Goal: Communication & Community: Answer question/provide support

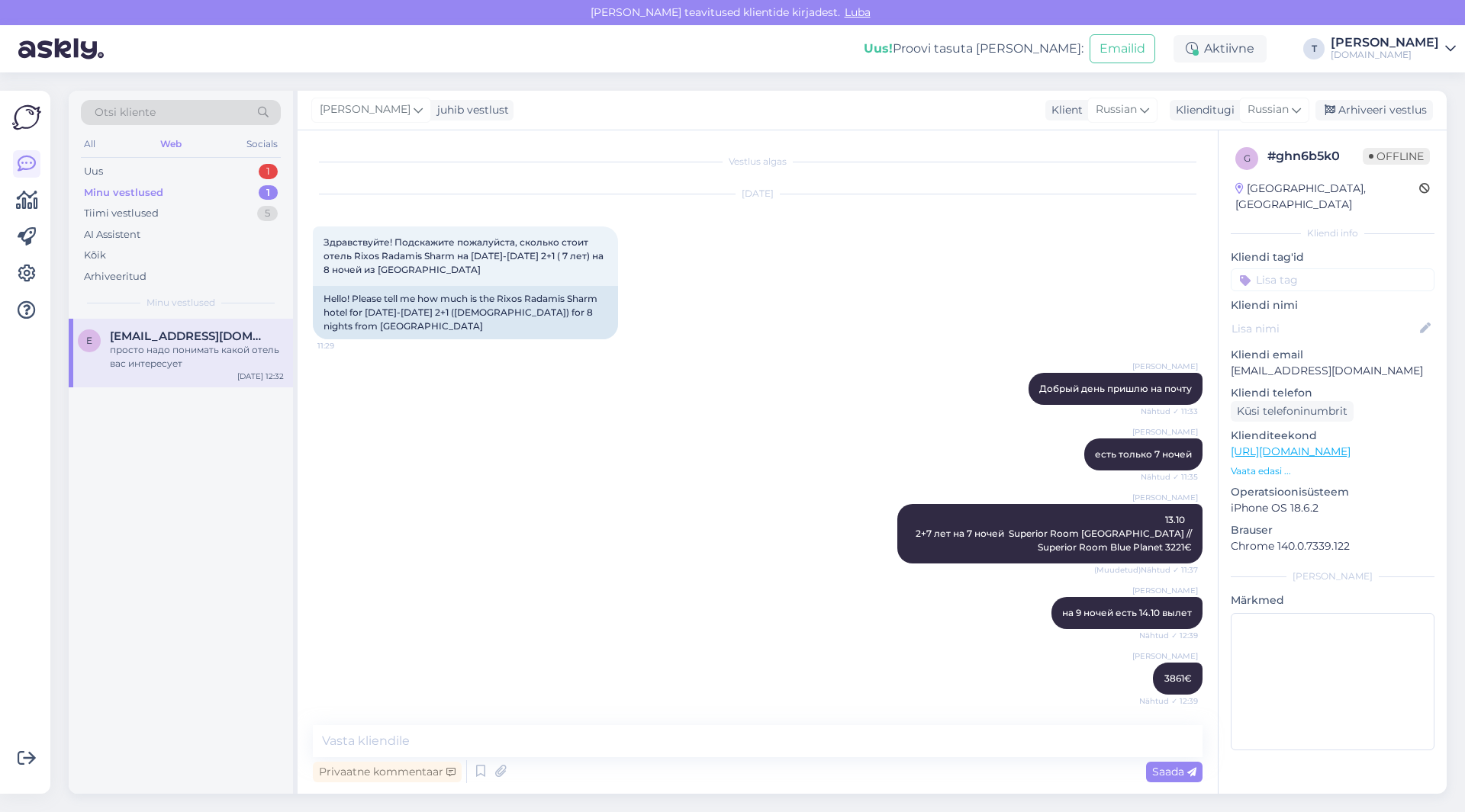
scroll to position [939, 0]
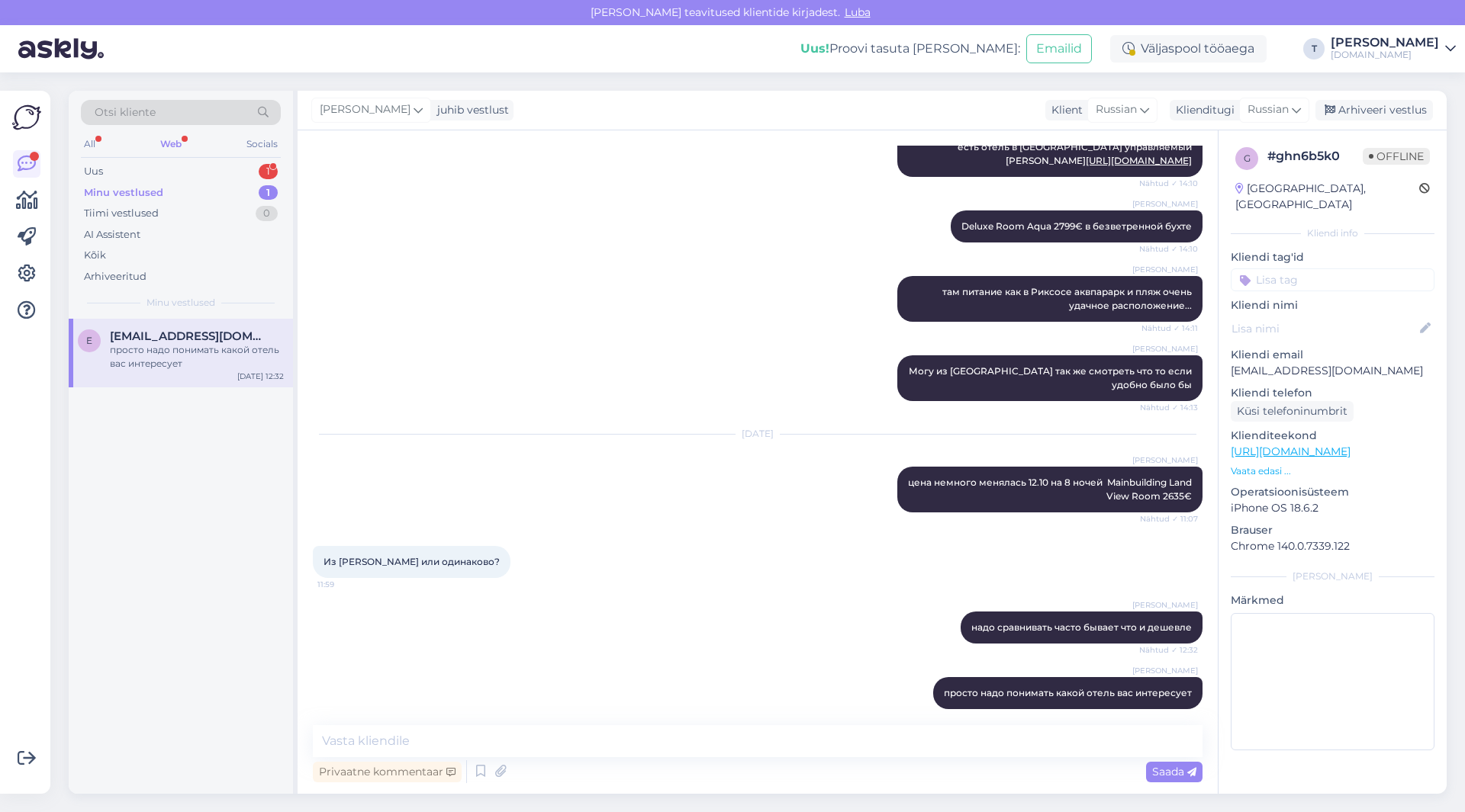
click at [187, 187] on div "Minu vestlused 1" at bounding box center [181, 193] width 200 height 21
click at [183, 166] on div "Uus 1" at bounding box center [181, 171] width 200 height 21
click at [191, 194] on div "Minu vestlused 1" at bounding box center [181, 193] width 200 height 21
click at [175, 325] on div "E [EMAIL_ADDRESS][DOMAIN_NAME] просто надо понимать какой отель вас интересует …" at bounding box center [181, 353] width 225 height 69
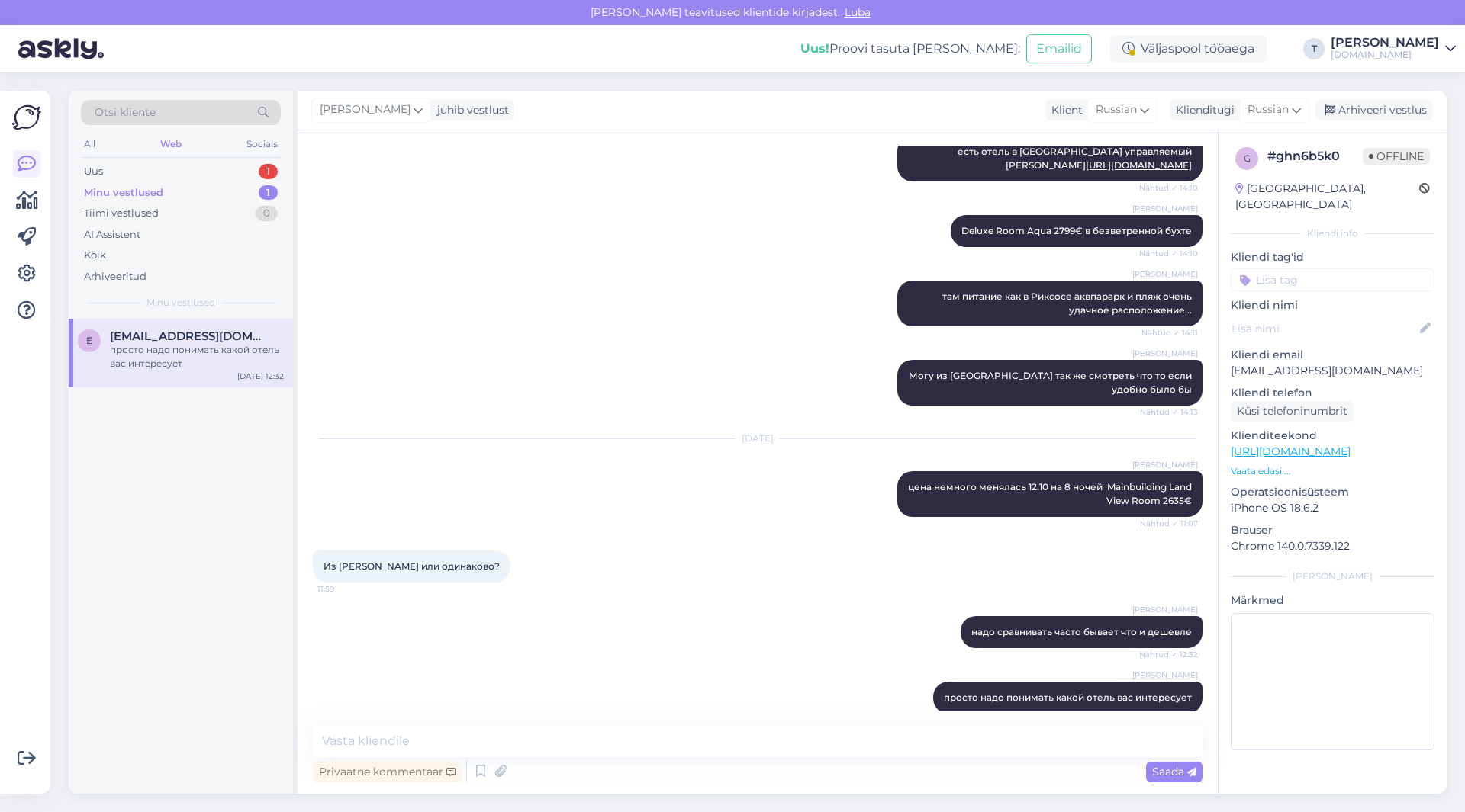
scroll to position [940, 0]
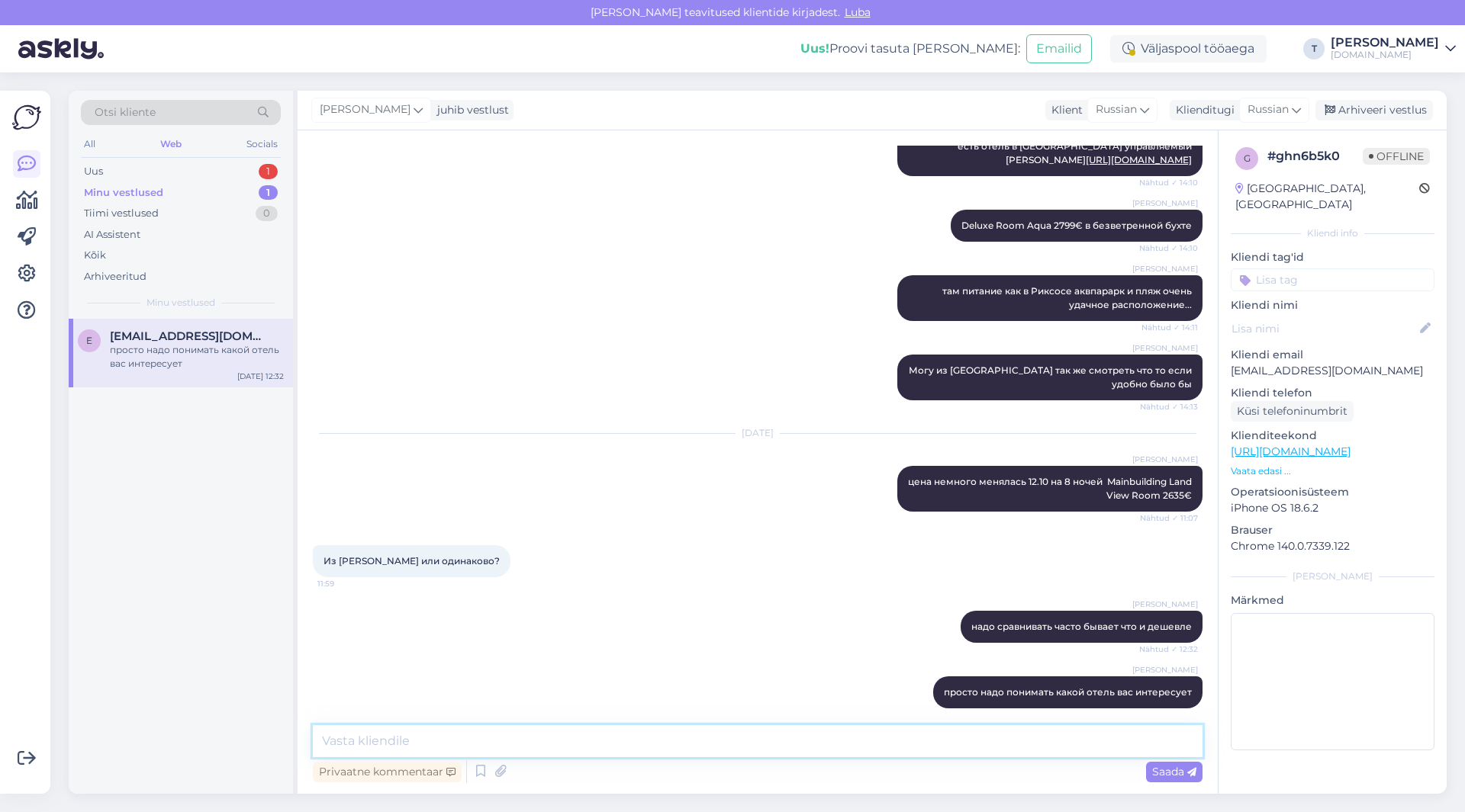
click at [543, 731] on textarea at bounding box center [758, 741] width 890 height 32
click at [557, 738] on textarea "У нас просто 5 систем бронирования , и цены у всех разные мы всегда сравниваем," at bounding box center [758, 741] width 890 height 32
click at [558, 739] on textarea "У нас просто 5 систем бронирования , и цены у всех разные мы всегда сравниваем," at bounding box center [758, 741] width 890 height 32
click at [1068, 745] on textarea "У нас просто 5 систем бронирования вылеты из [GEOGRAPHIC_DATA] , и цены у всех …" at bounding box center [758, 741] width 890 height 32
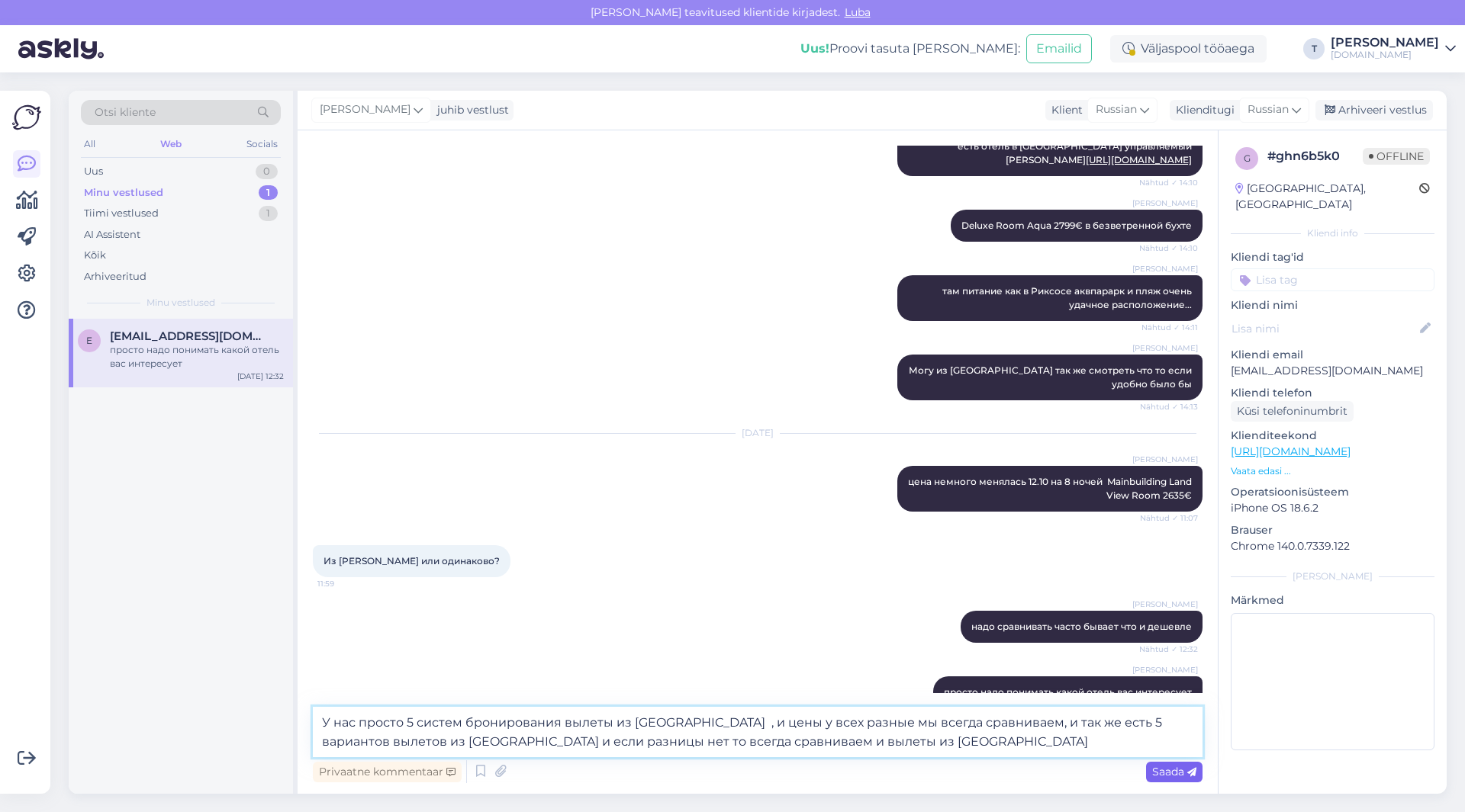
type textarea "У нас просто 5 систем бронирования вылеты из [GEOGRAPHIC_DATA] , и цены у всех …"
click at [1180, 769] on span "Saada" at bounding box center [1175, 772] width 45 height 13
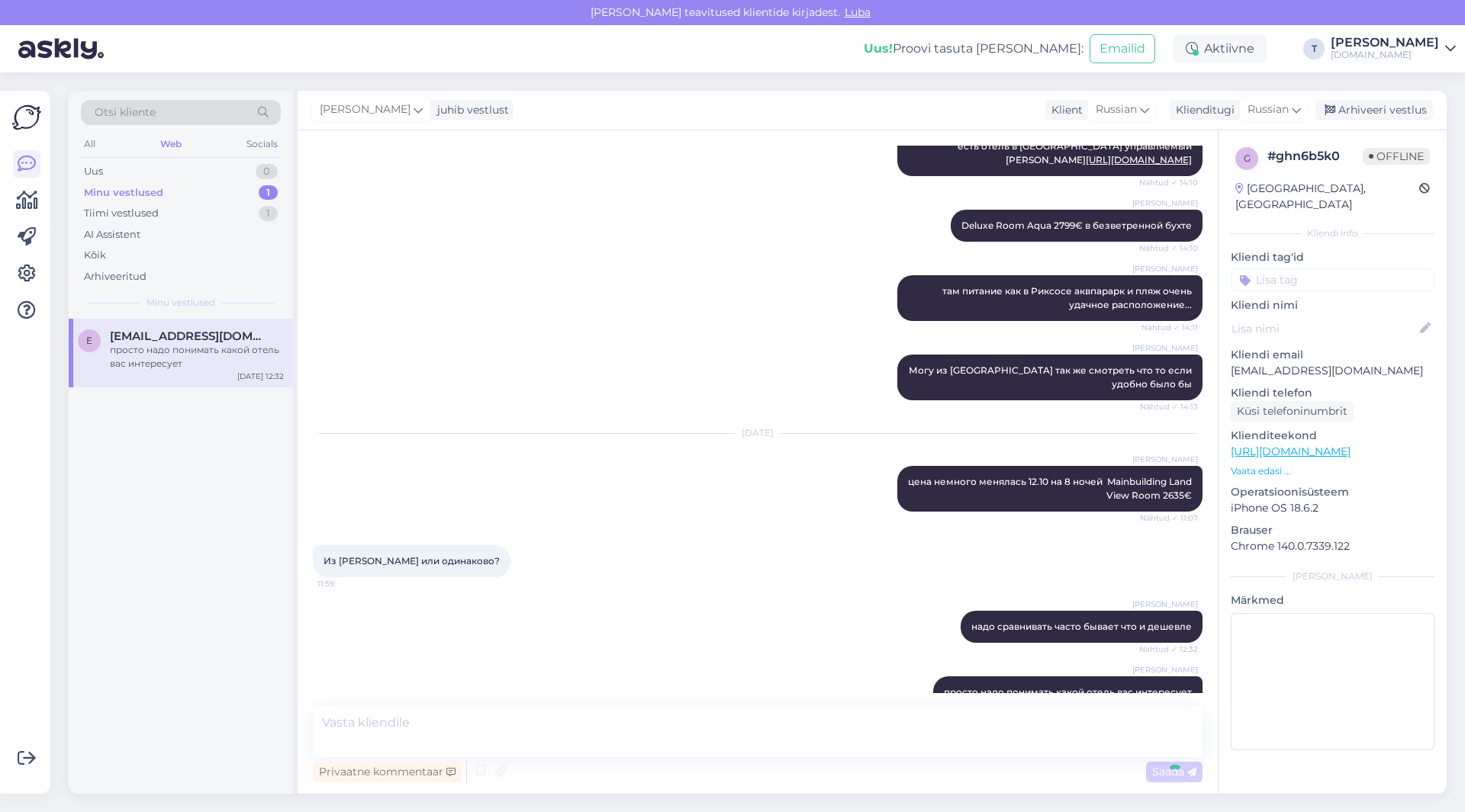
scroll to position [1079, 0]
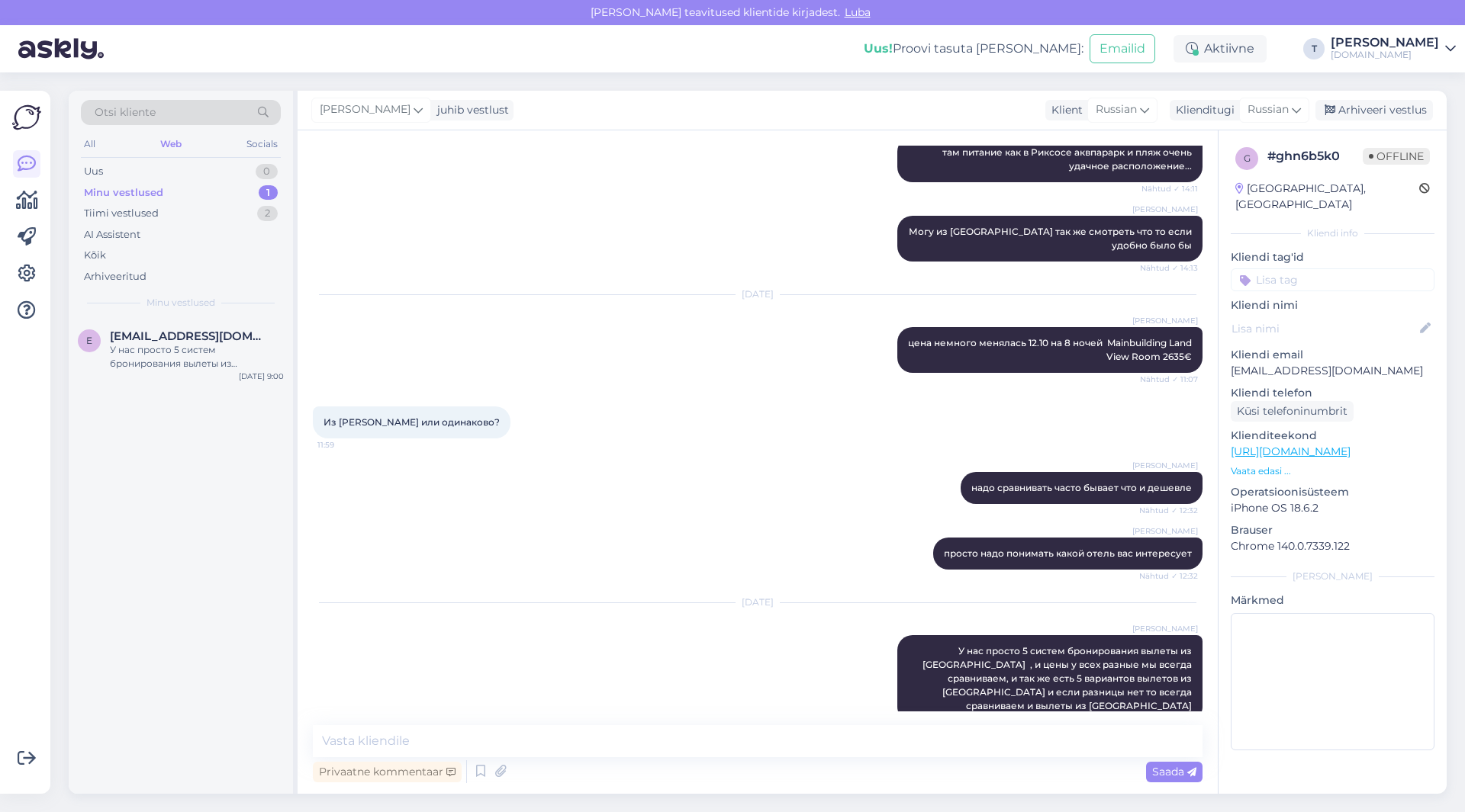
click at [177, 191] on div "Minu vestlused 1" at bounding box center [181, 193] width 200 height 21
click at [173, 212] on div "Tiimi vestlused 2" at bounding box center [181, 213] width 200 height 21
click at [168, 191] on div "Minu vestlused 1" at bounding box center [181, 193] width 200 height 21
click at [152, 345] on div "завтраки и ужинв" at bounding box center [197, 350] width 174 height 13
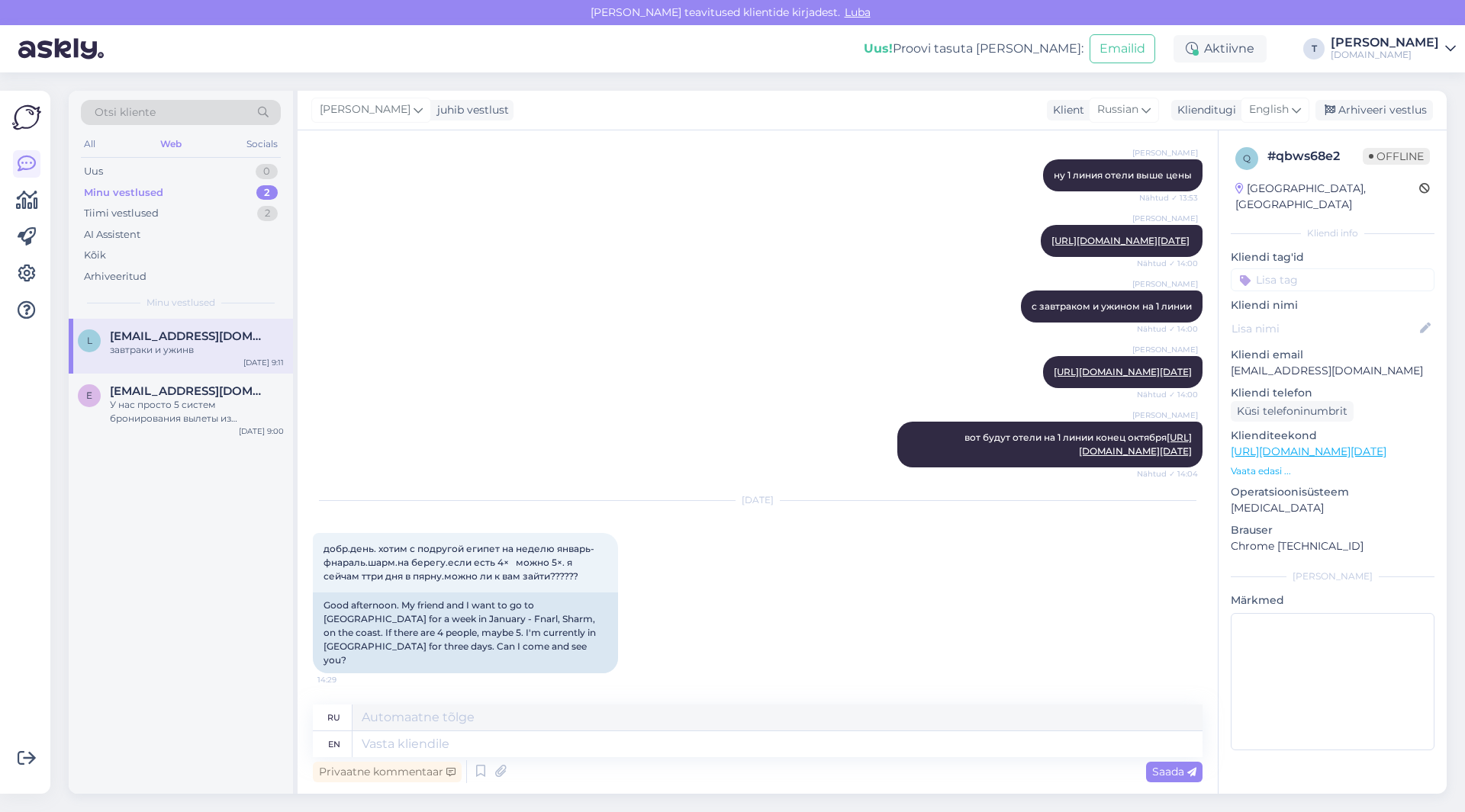
scroll to position [1786, 0]
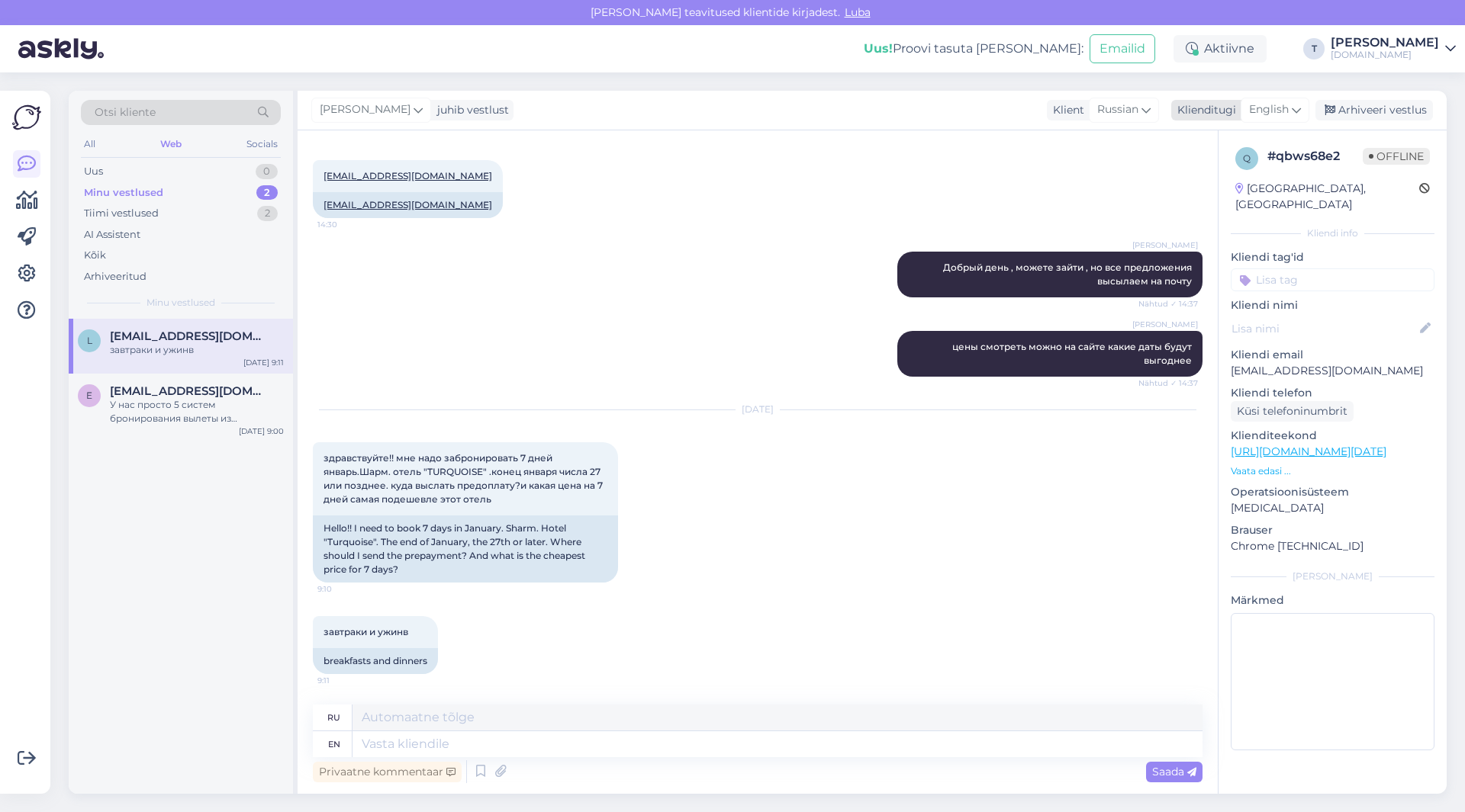
click at [1269, 108] on span "English" at bounding box center [1269, 110] width 40 height 17
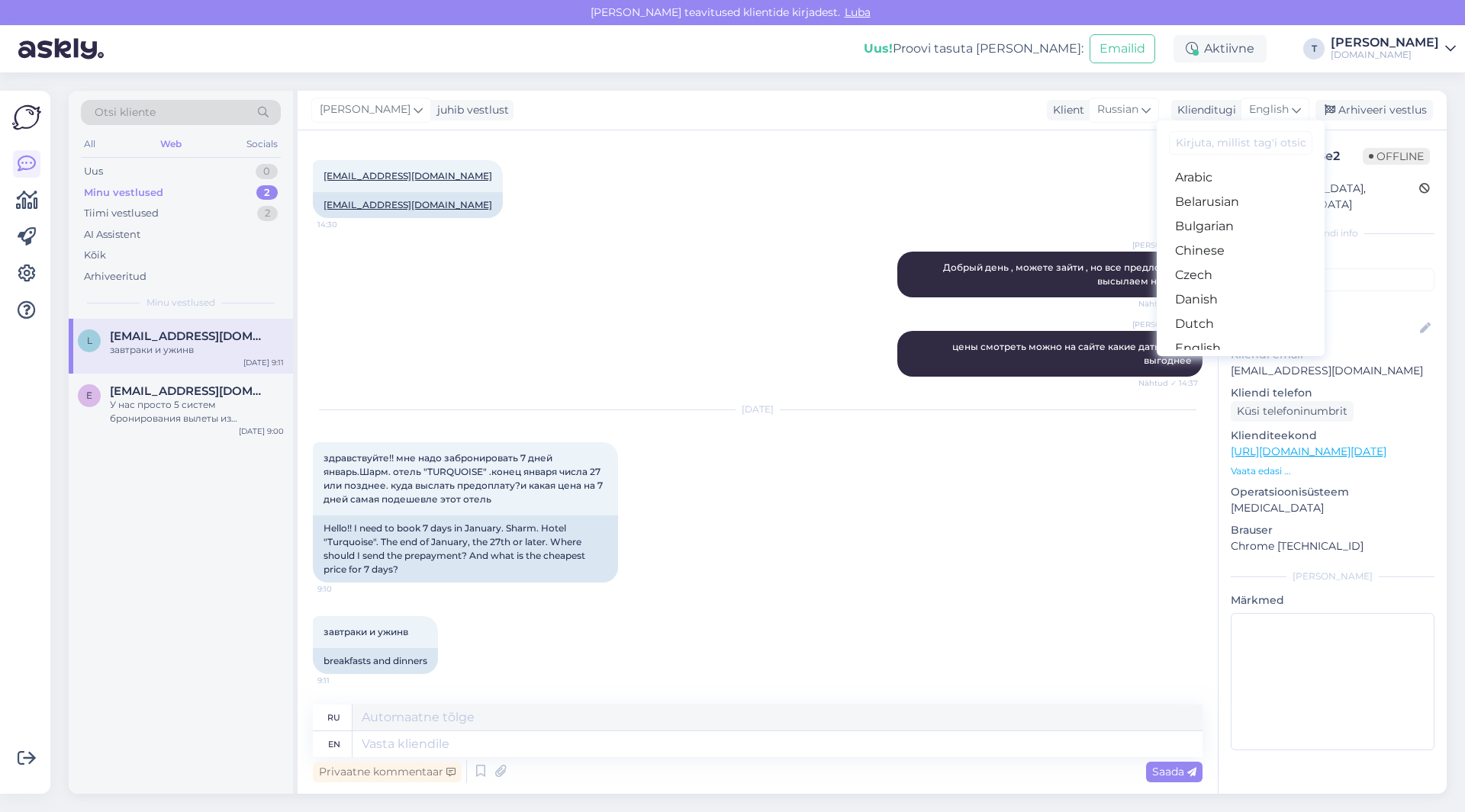
click at [1201, 776] on link "Russian" at bounding box center [1240, 788] width 168 height 24
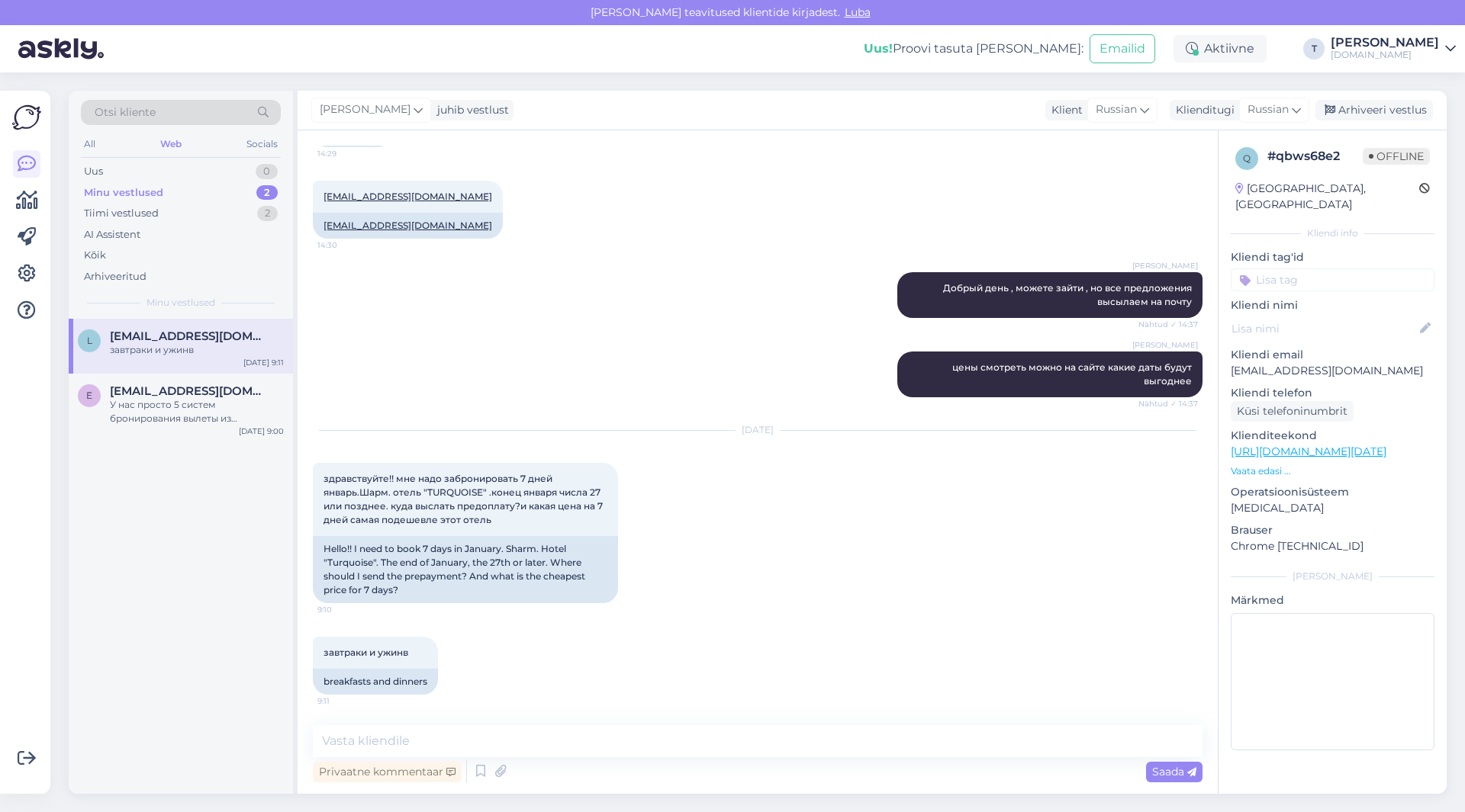
scroll to position [1765, 0]
click at [743, 744] on textarea at bounding box center [758, 741] width 890 height 32
type textarea "Доброе утро на сколько человек?"
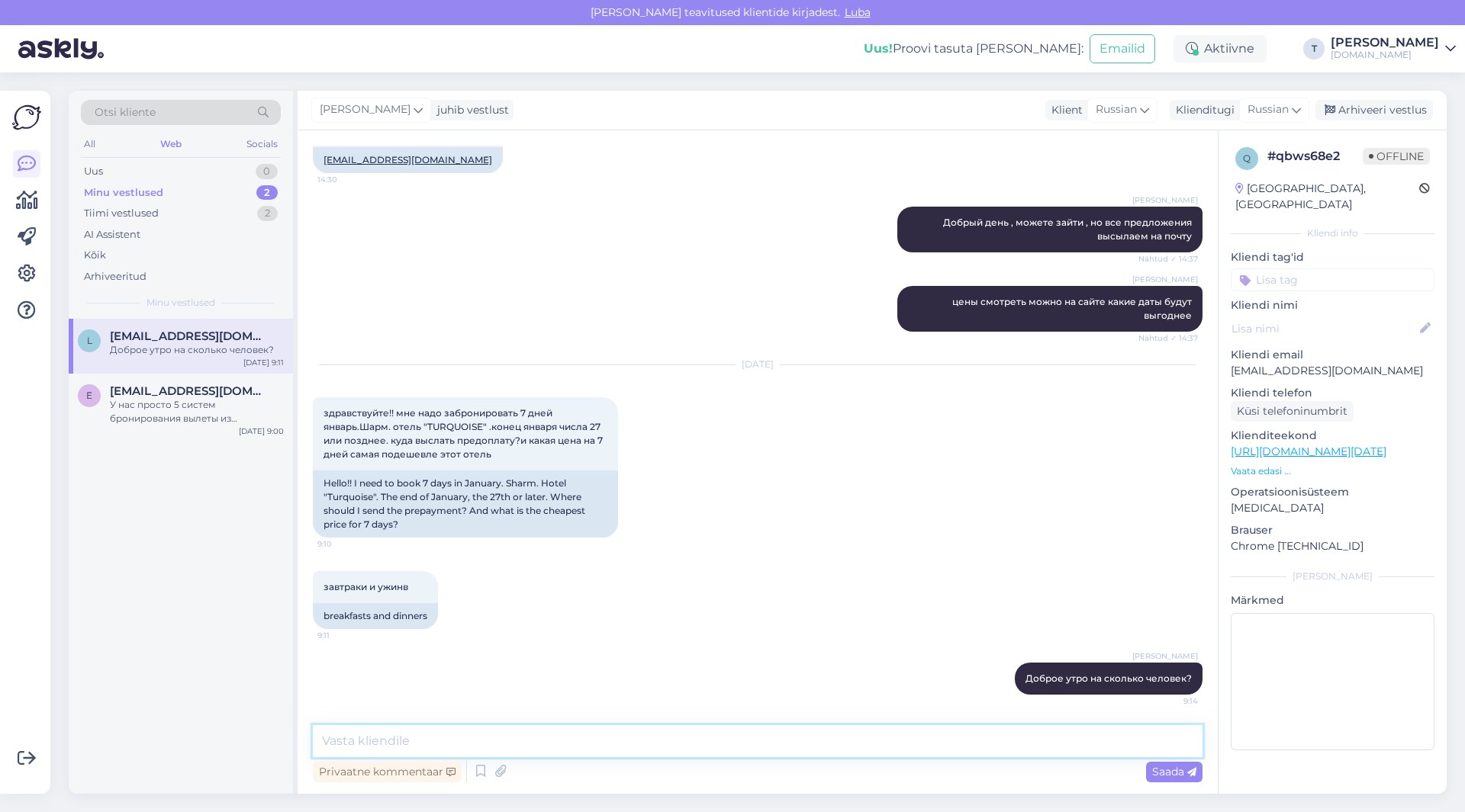
scroll to position [1831, 0]
click at [492, 738] on textarea at bounding box center [758, 741] width 890 height 32
type textarea "t"
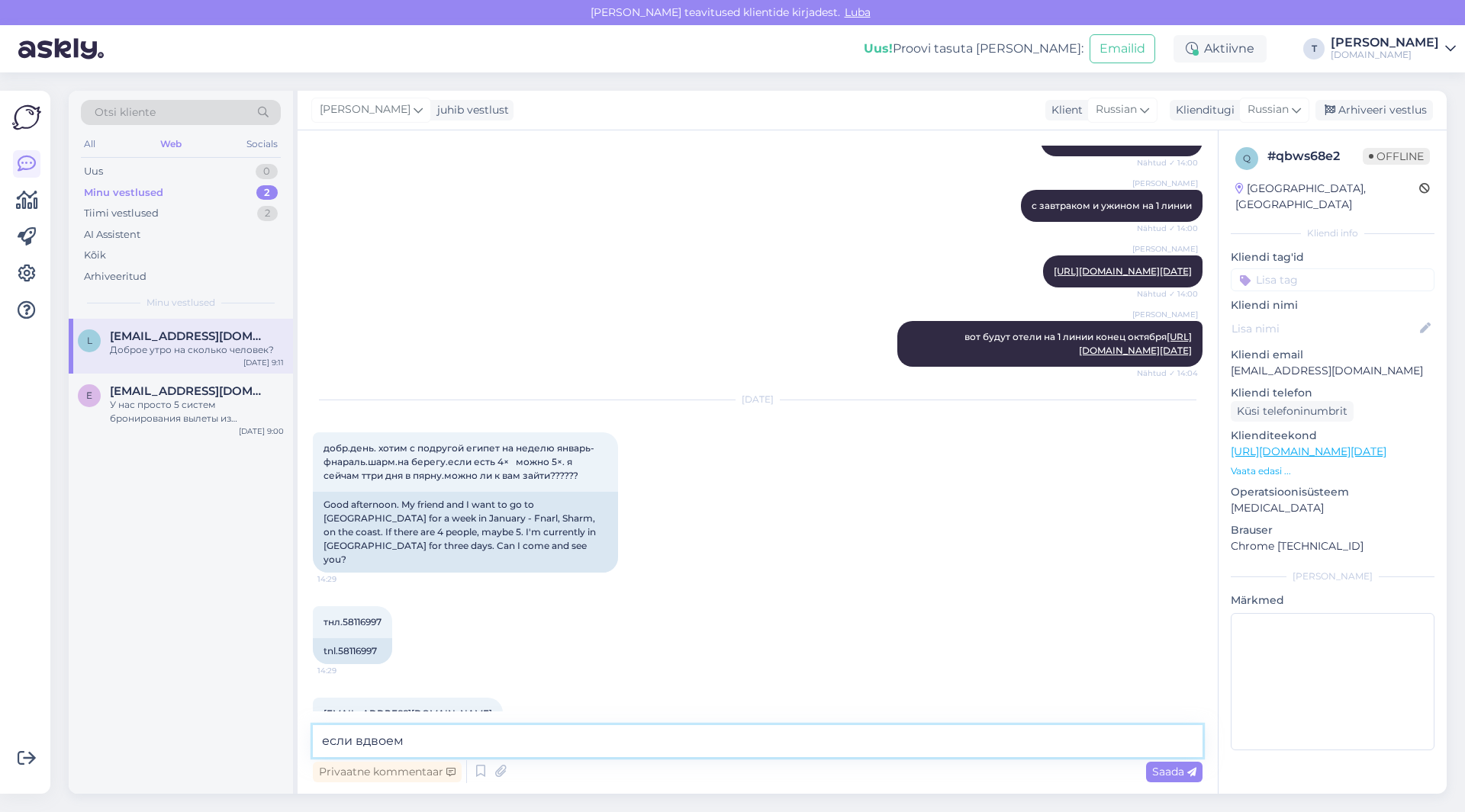
scroll to position [1297, 0]
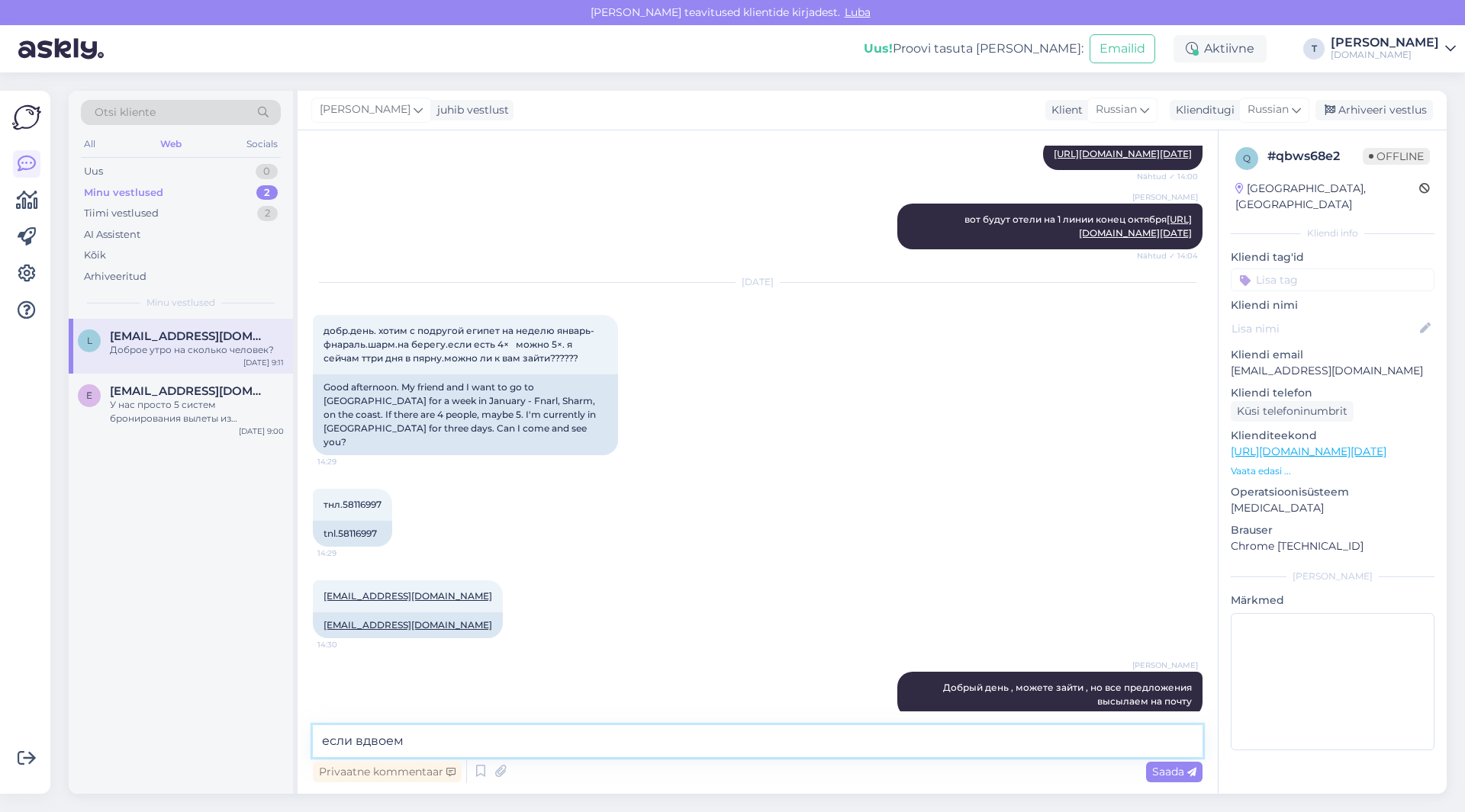
click at [425, 742] on textarea "если вдвоем" at bounding box center [758, 741] width 890 height 32
paste textarea "[URL][DOMAIN_NAME][DATE]"
click at [400, 740] on textarea "если вдвоем [URL][DOMAIN_NAME][DATE]" at bounding box center [758, 741] width 890 height 32
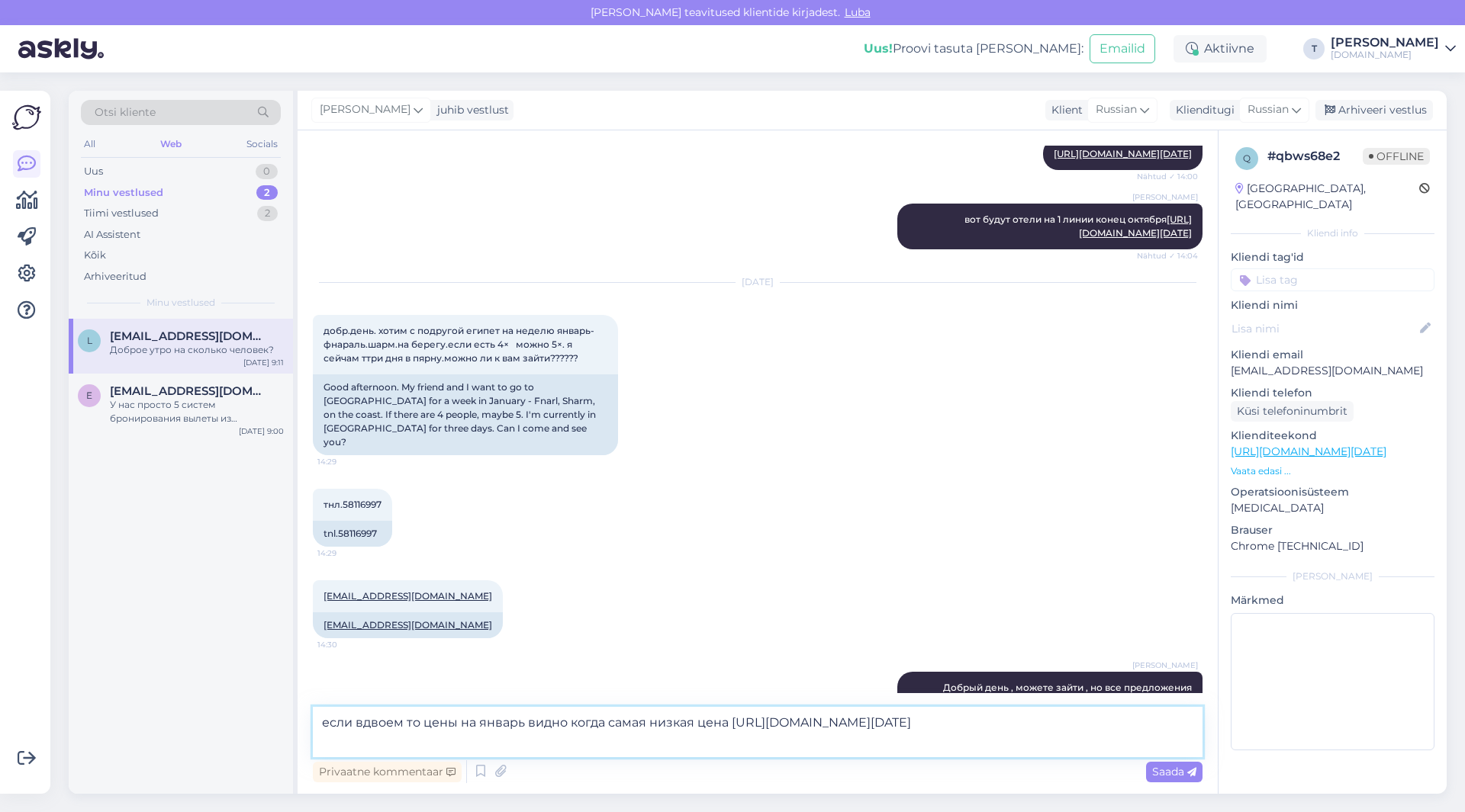
type textarea "если вдвоем то цены на январь видно когда самая низкая цена [URL][DOMAIN_NAME][…"
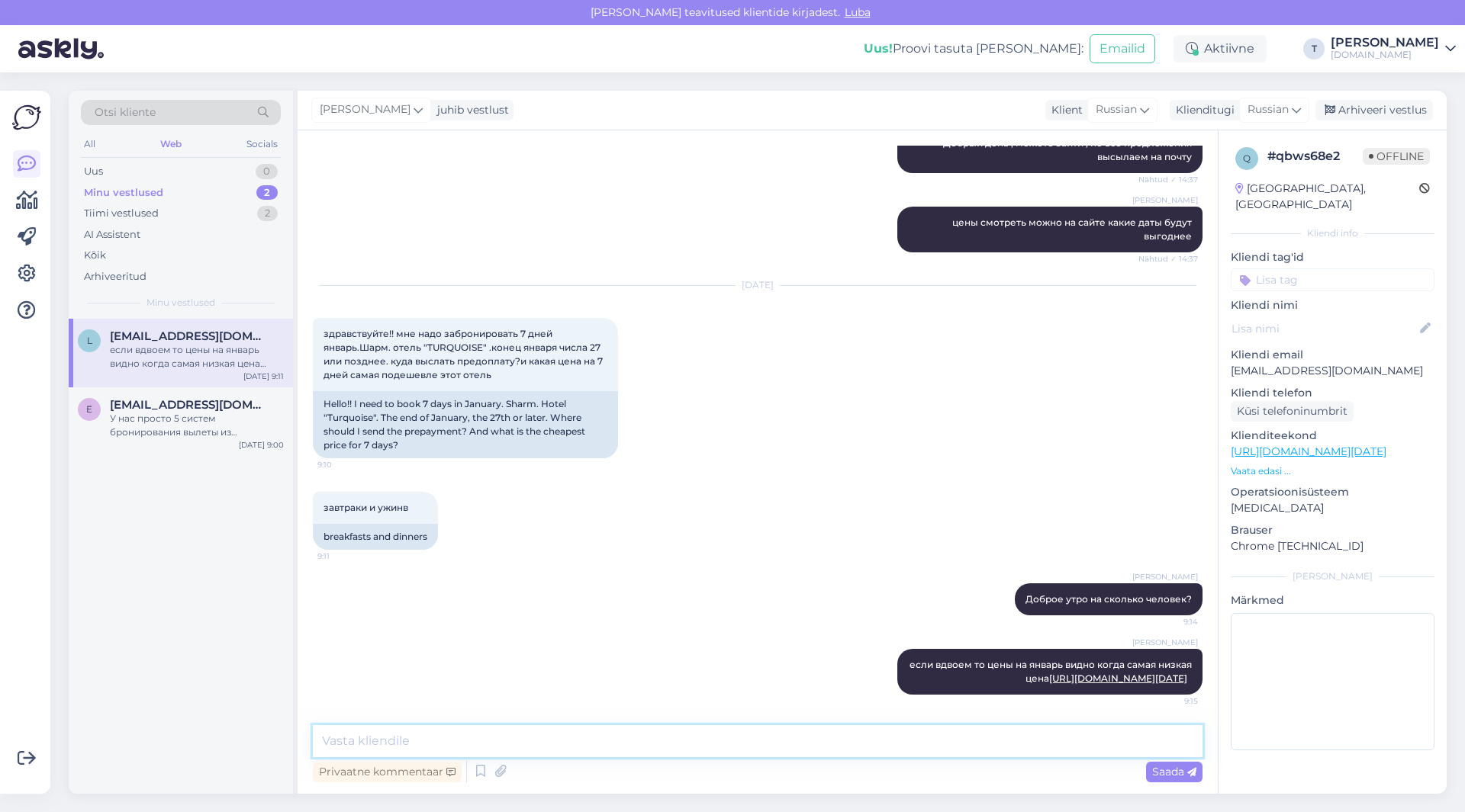
click at [570, 743] on textarea at bounding box center [758, 741] width 890 height 32
click at [702, 742] on textarea at bounding box center [758, 741] width 890 height 32
click at [653, 744] on textarea at bounding box center [758, 741] width 890 height 32
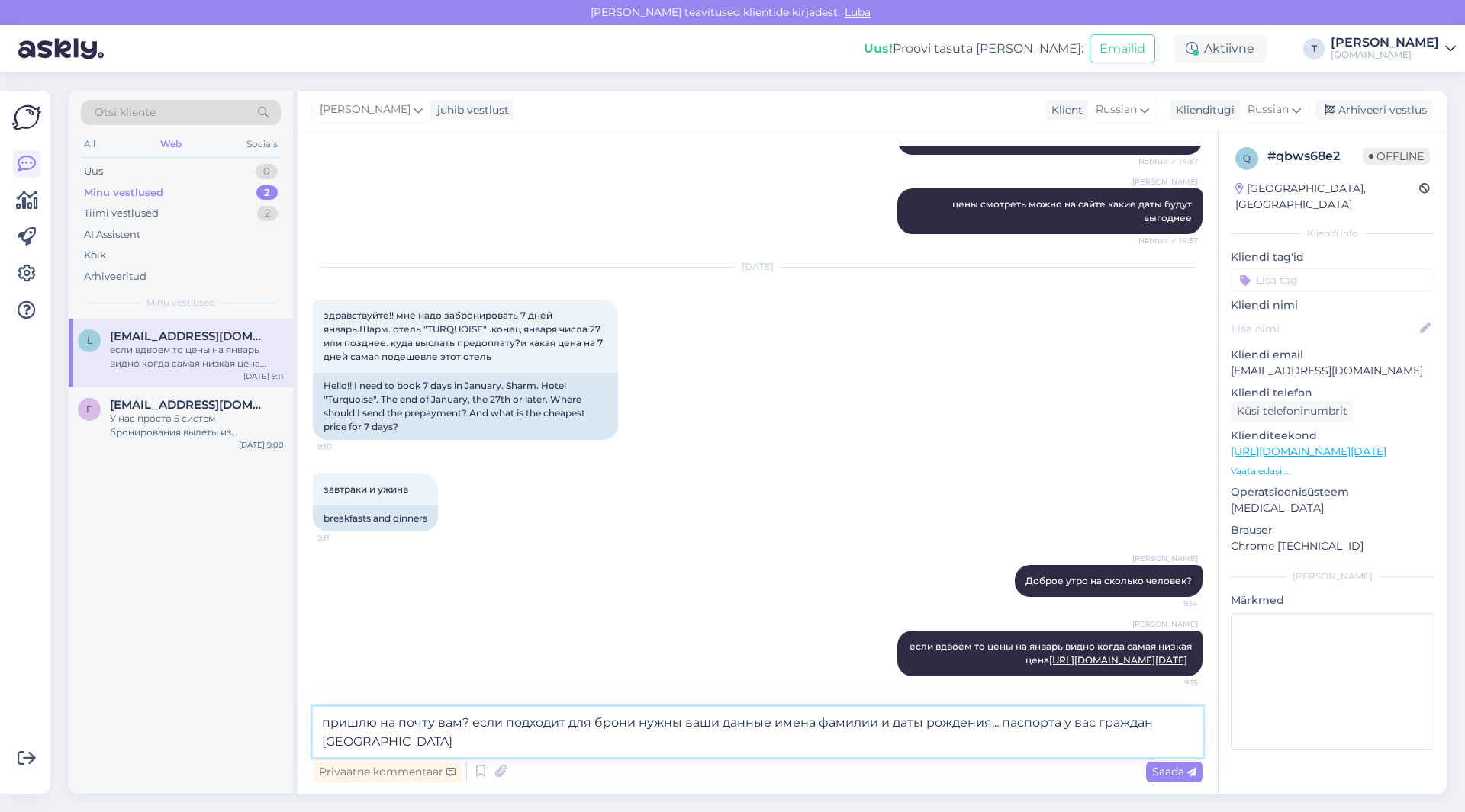
type textarea "пришлю на почту вам? если подходит для брони нужны ваши данные имена фамилии и …"
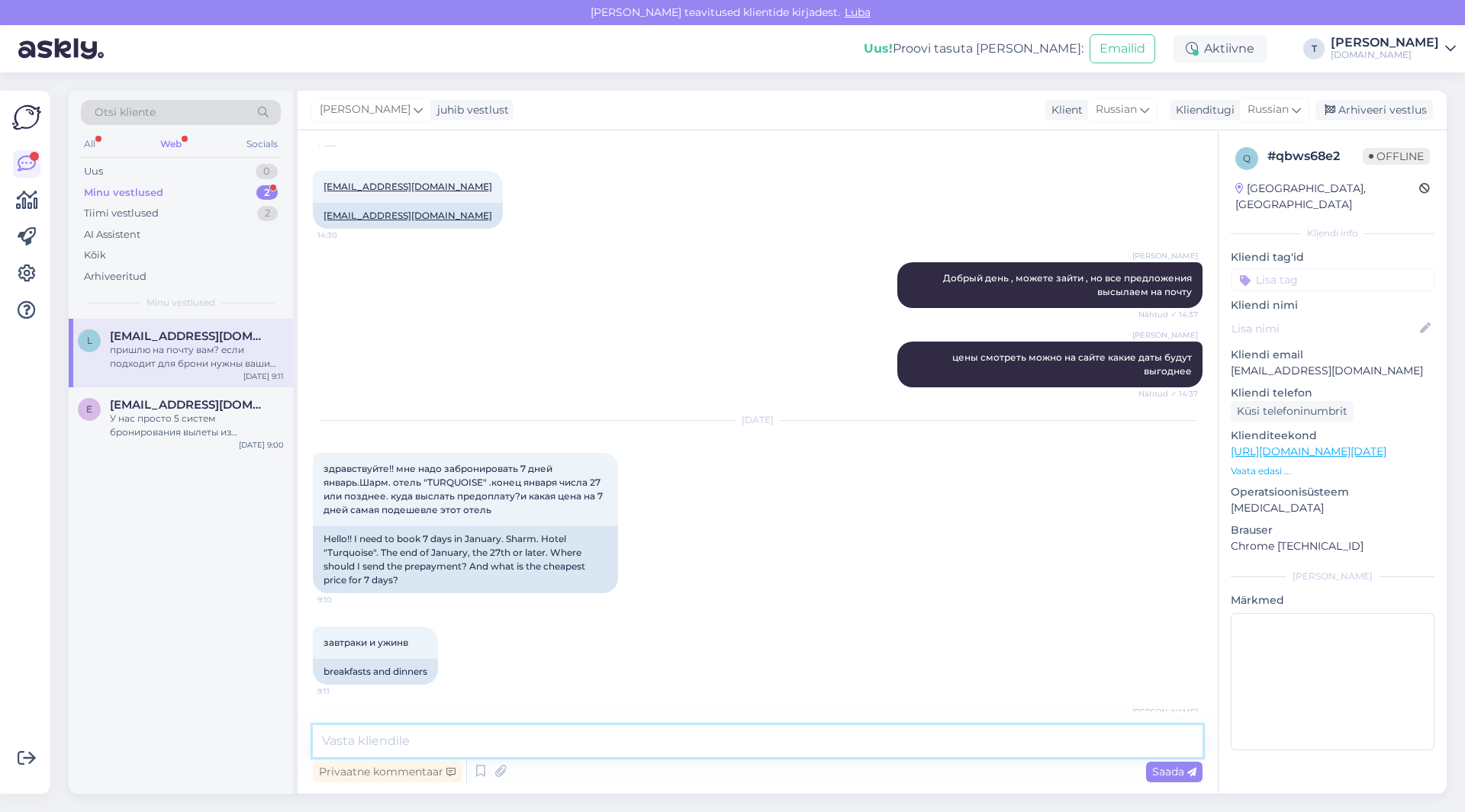
scroll to position [1559, 0]
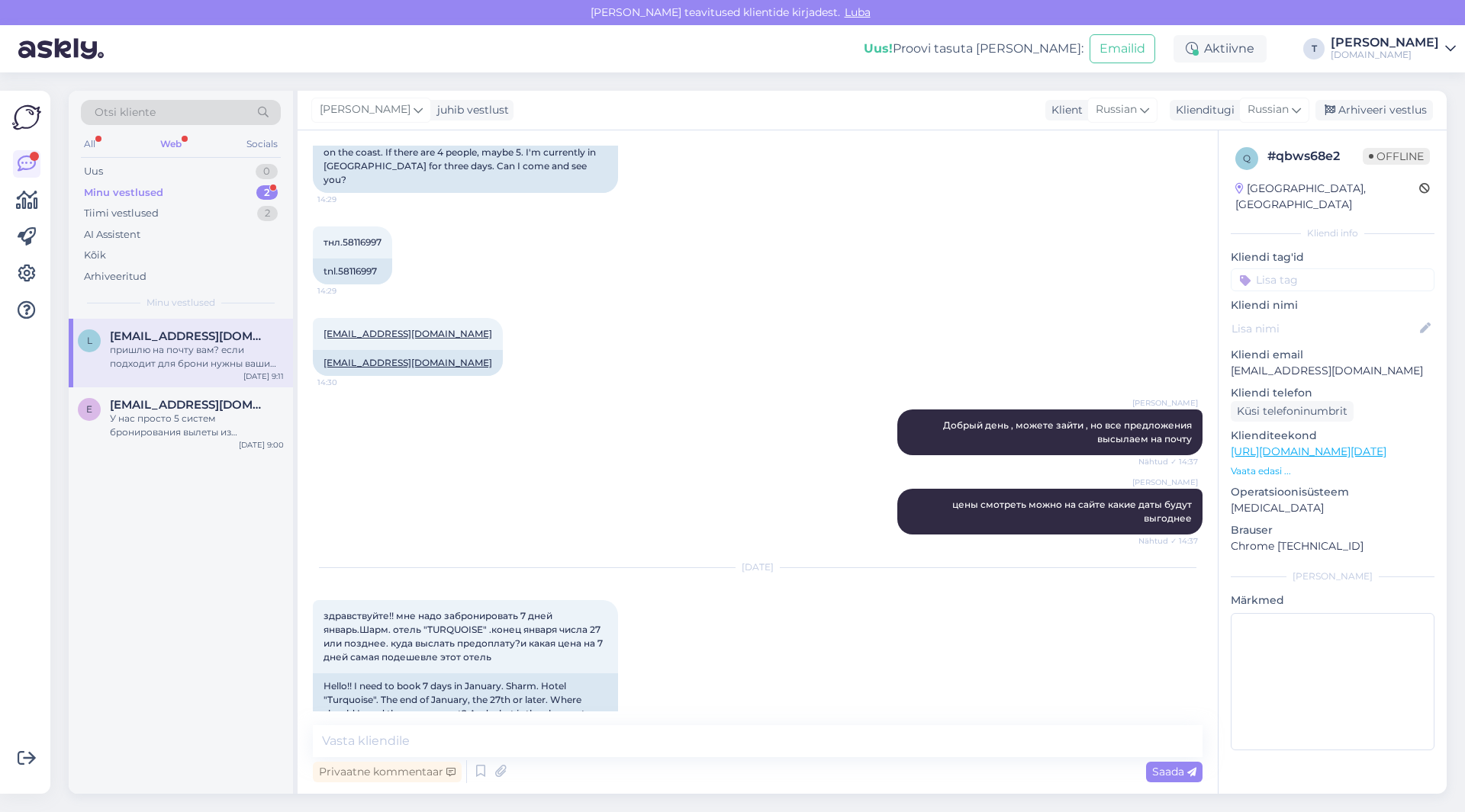
click at [203, 191] on div "Minu vestlused 2" at bounding box center [181, 193] width 200 height 21
click at [196, 428] on div "У нас просто 5 систем бронирования вылеты из [GEOGRAPHIC_DATA] , и цены у всех …" at bounding box center [197, 426] width 174 height 28
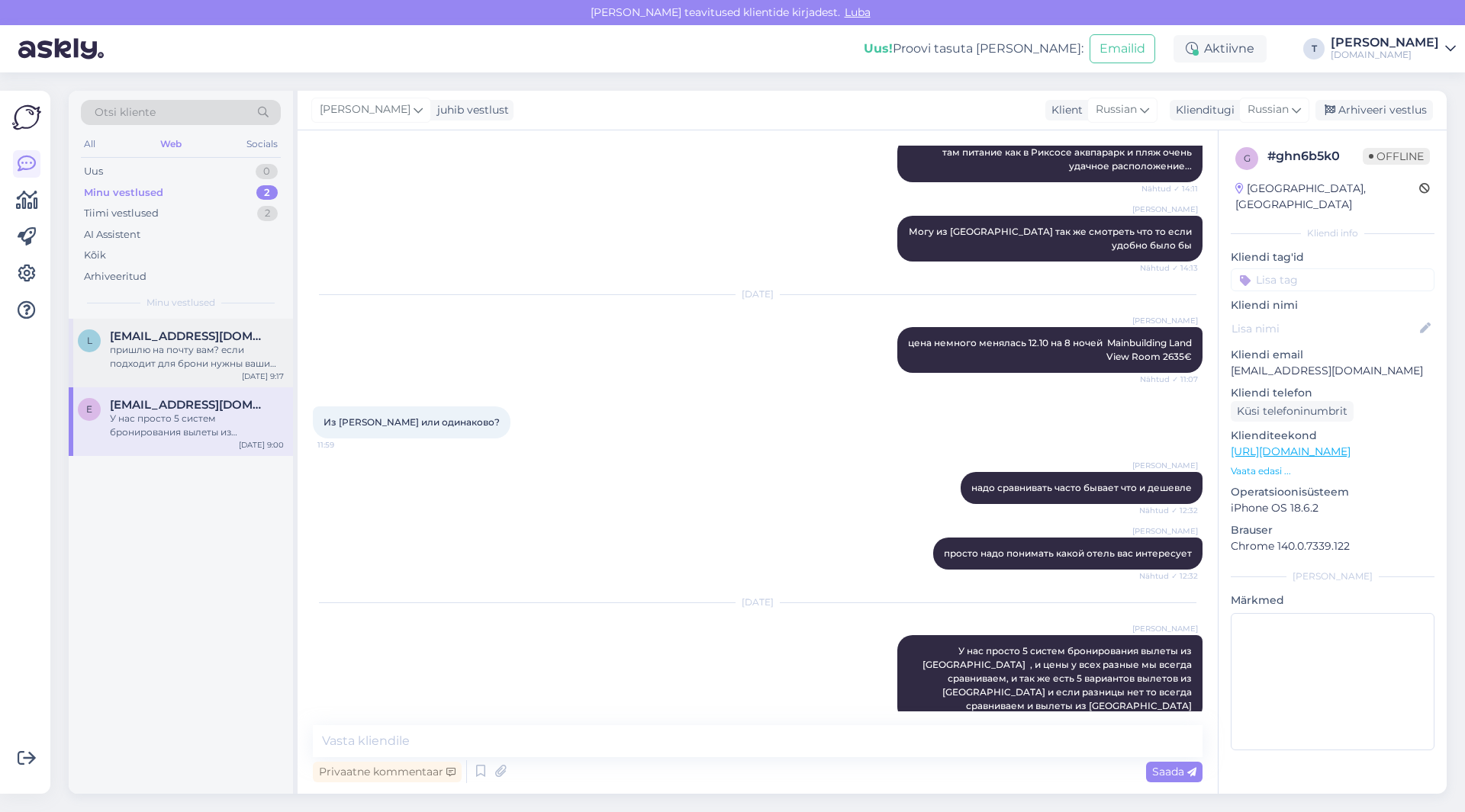
click at [192, 351] on div "пришлю на почту вам? если подходит для брони нужны ваши данные имена фамилии и …" at bounding box center [197, 357] width 174 height 28
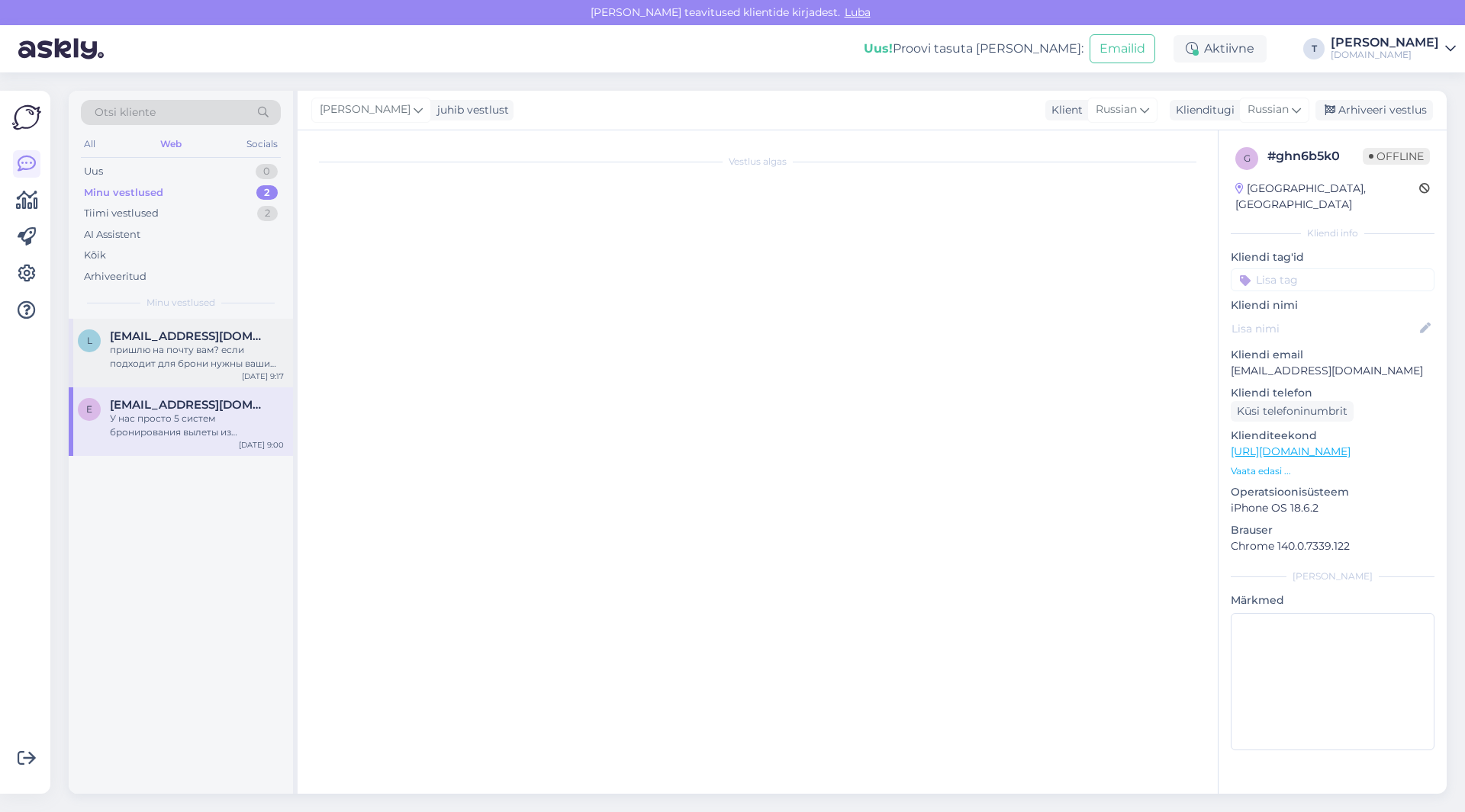
scroll to position [2017, 0]
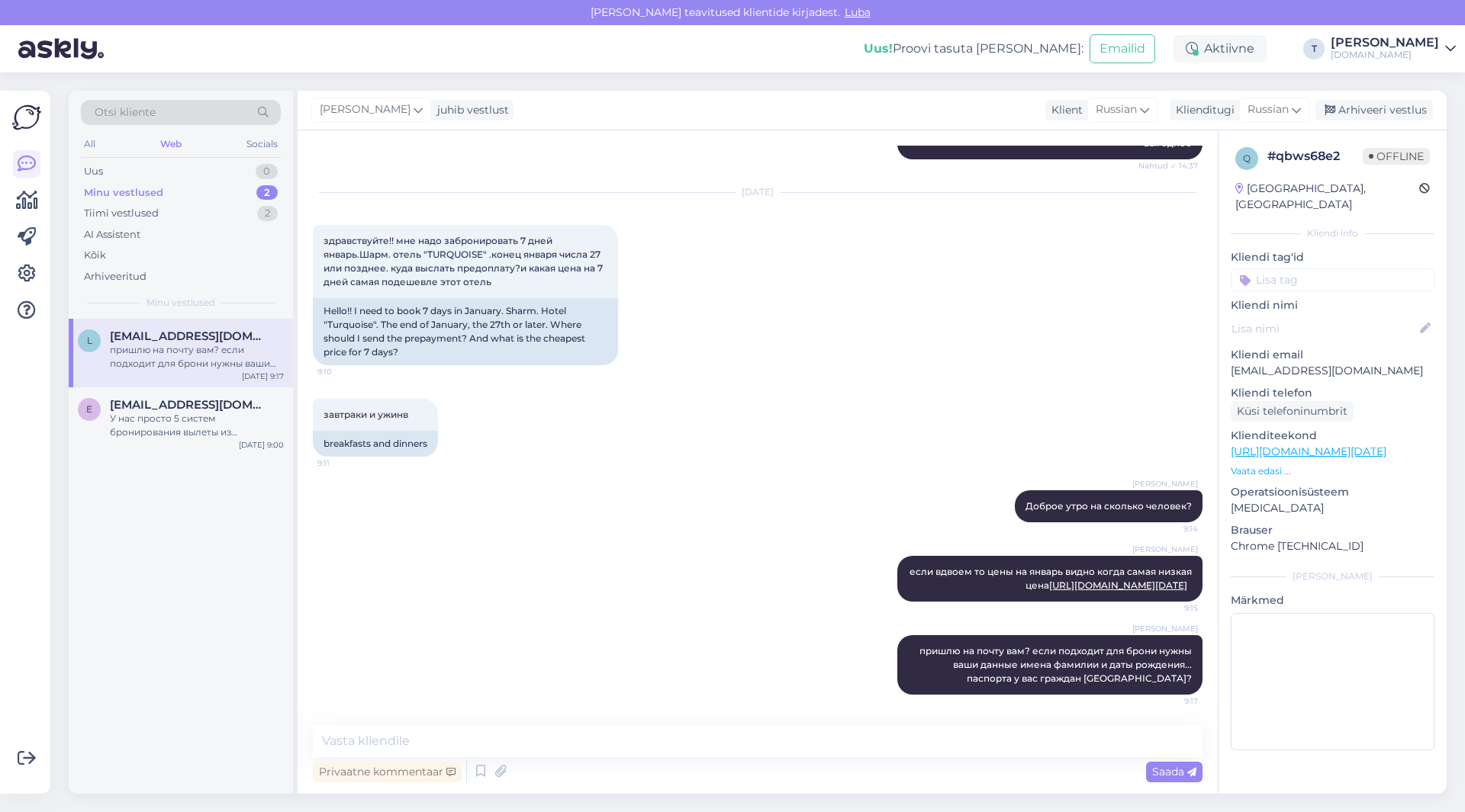
click at [1313, 363] on p "[EMAIL_ADDRESS][DOMAIN_NAME]" at bounding box center [1333, 370] width 204 height 16
copy p "[EMAIL_ADDRESS][DOMAIN_NAME]"
click at [225, 356] on div "пришлю на почту вам? если подходит для брони нужны ваши данные имена фамилии и …" at bounding box center [197, 357] width 174 height 28
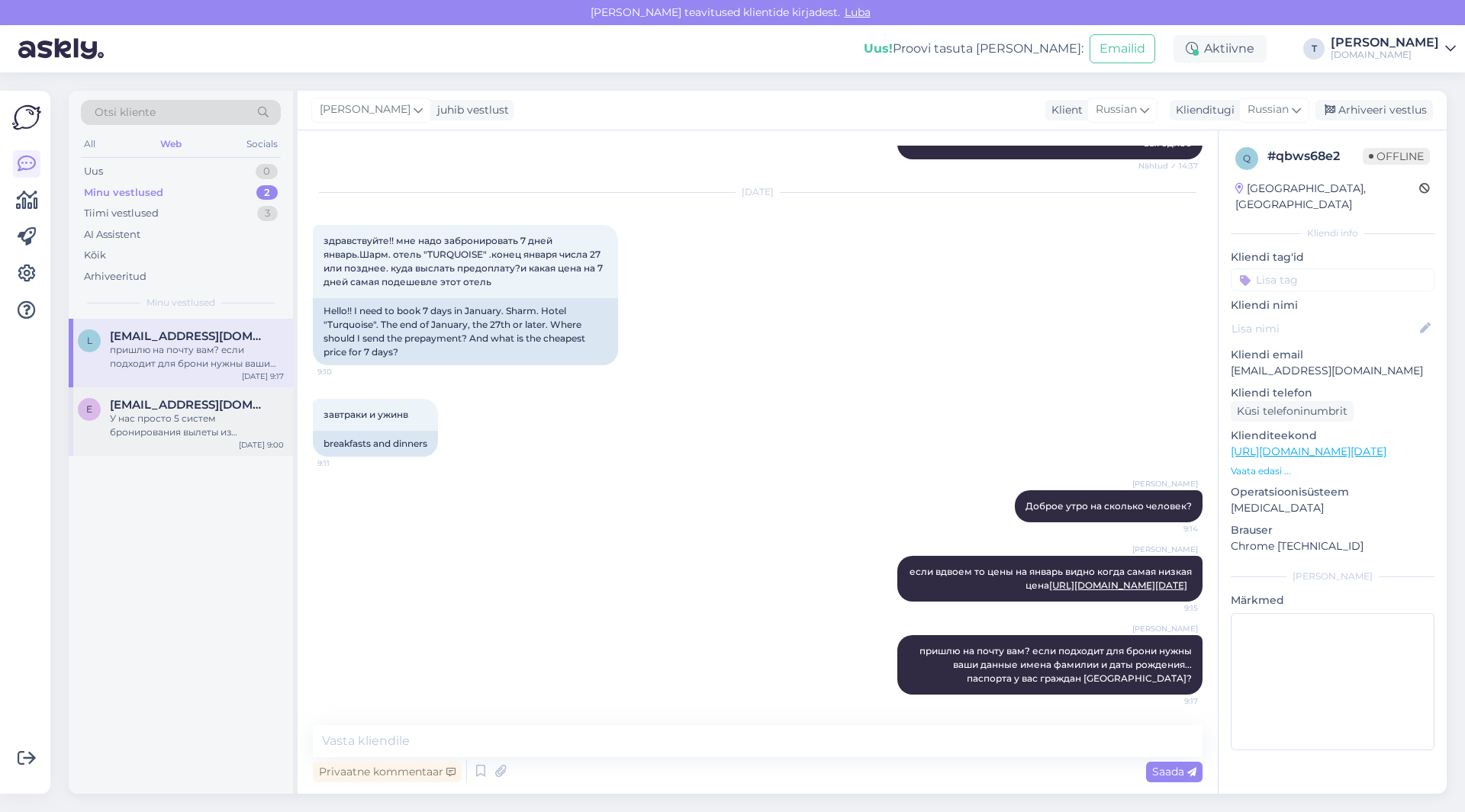
click at [184, 428] on div "У нас просто 5 систем бронирования вылеты из [GEOGRAPHIC_DATA] , и цены у всех …" at bounding box center [197, 426] width 174 height 28
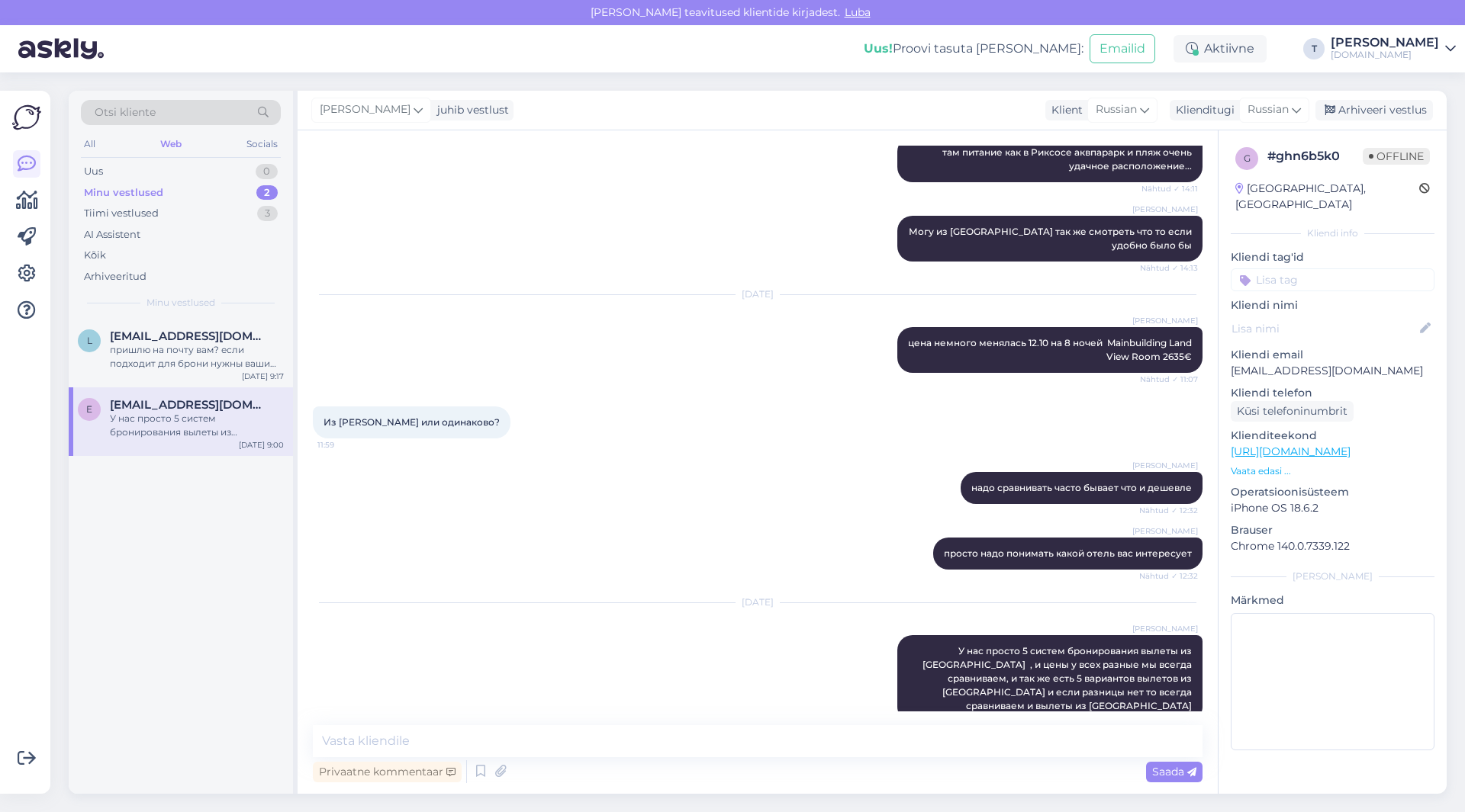
click at [212, 192] on div "Minu vestlused 2" at bounding box center [181, 193] width 200 height 21
